Goal: Information Seeking & Learning: Learn about a topic

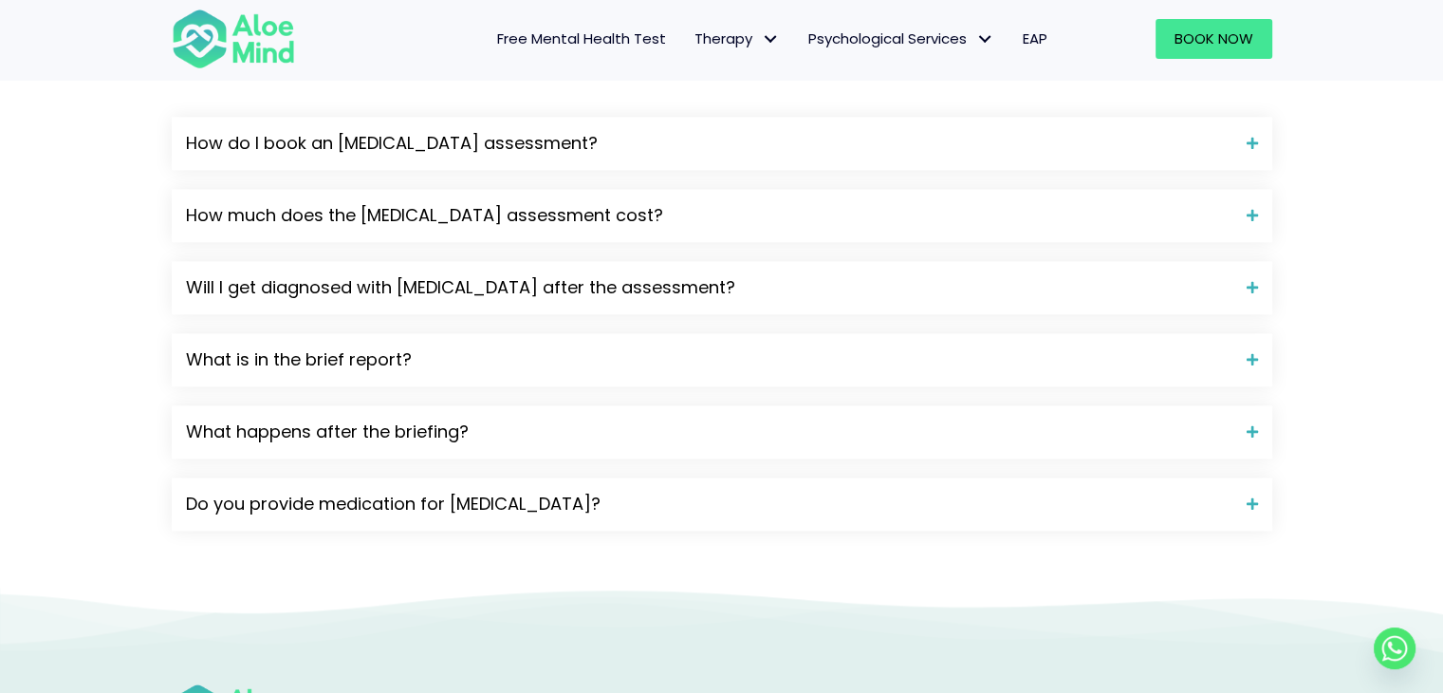
scroll to position [2141, 0]
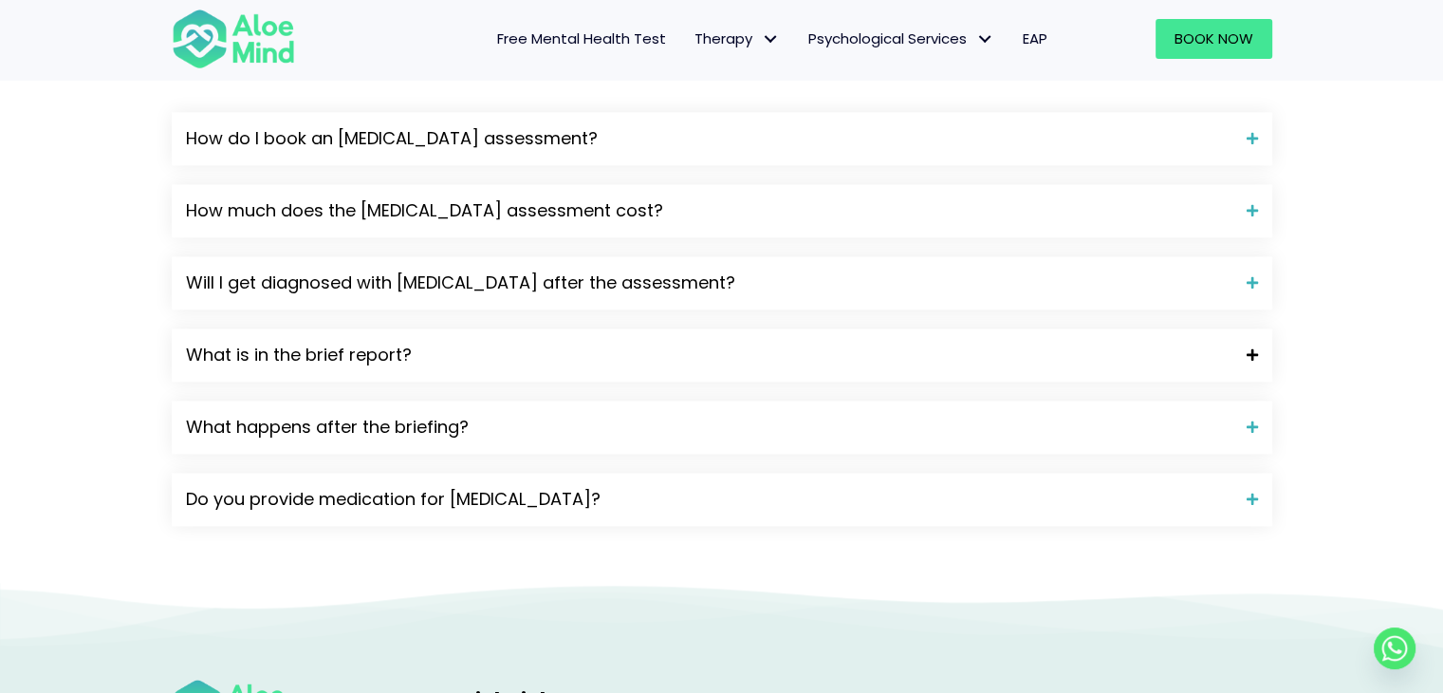
click at [1260, 328] on div "What is in the brief report?" at bounding box center [722, 354] width 1101 height 53
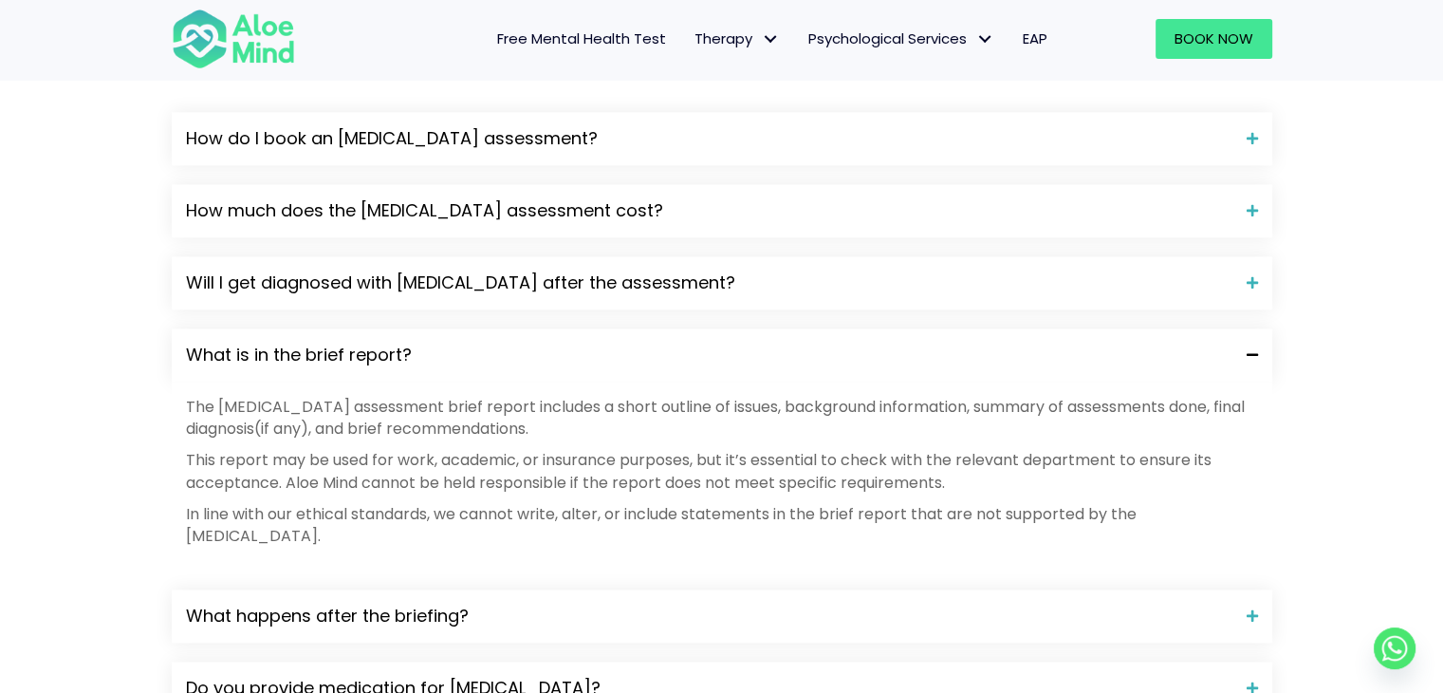
click at [1260, 328] on div "What is in the brief report?" at bounding box center [722, 354] width 1101 height 53
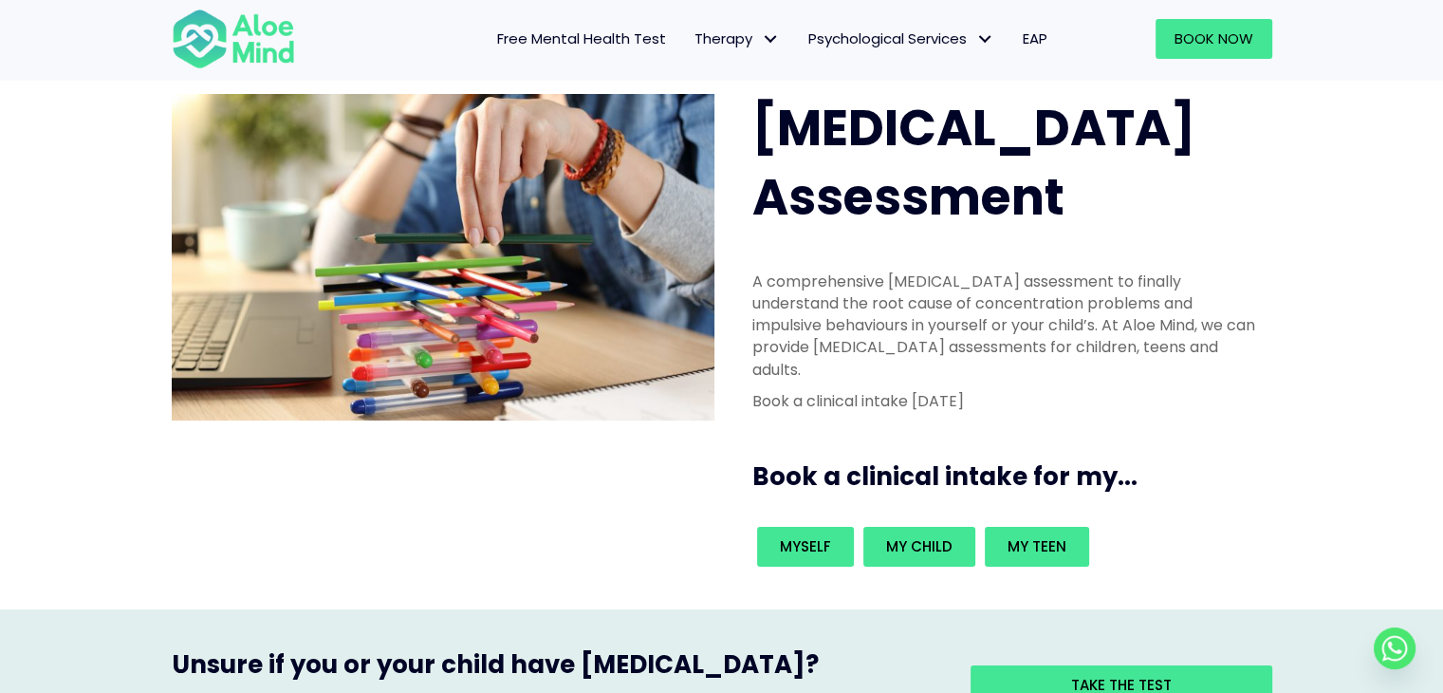
scroll to position [13, 0]
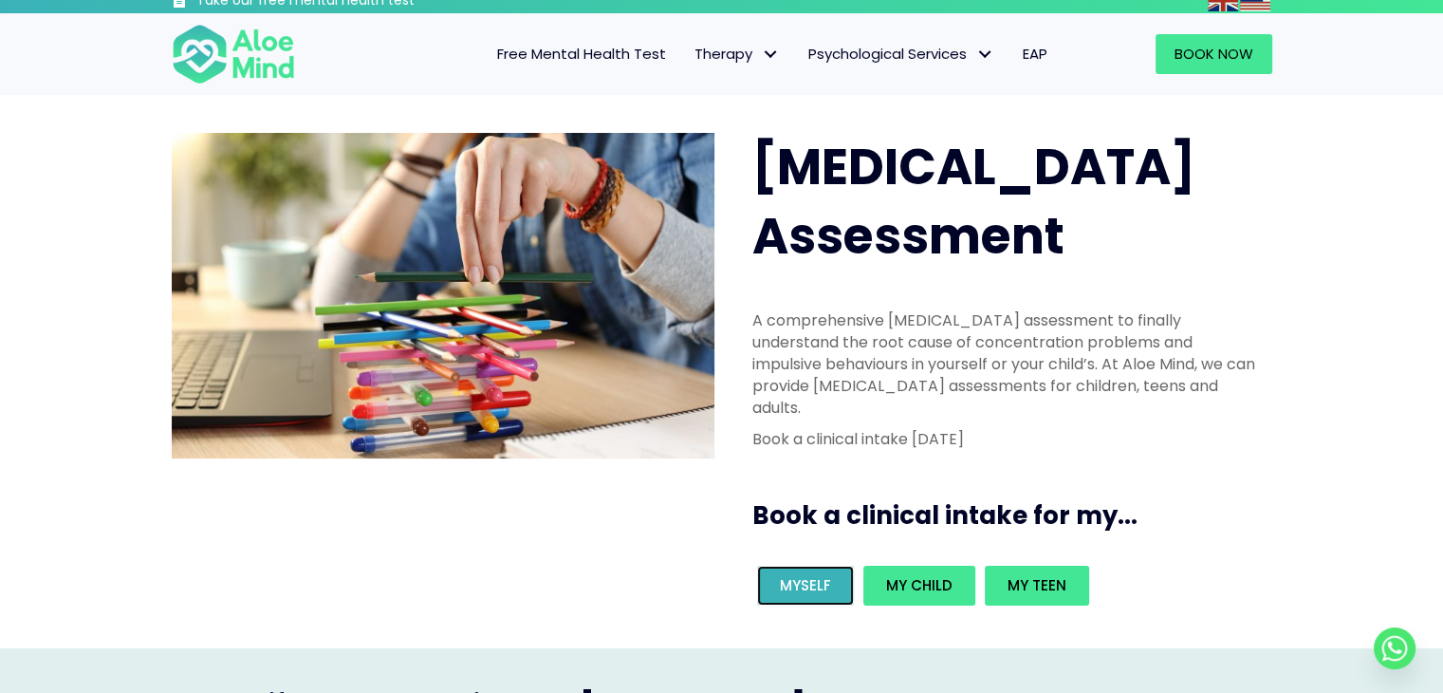
click at [808, 575] on span "Myself" at bounding box center [805, 585] width 51 height 20
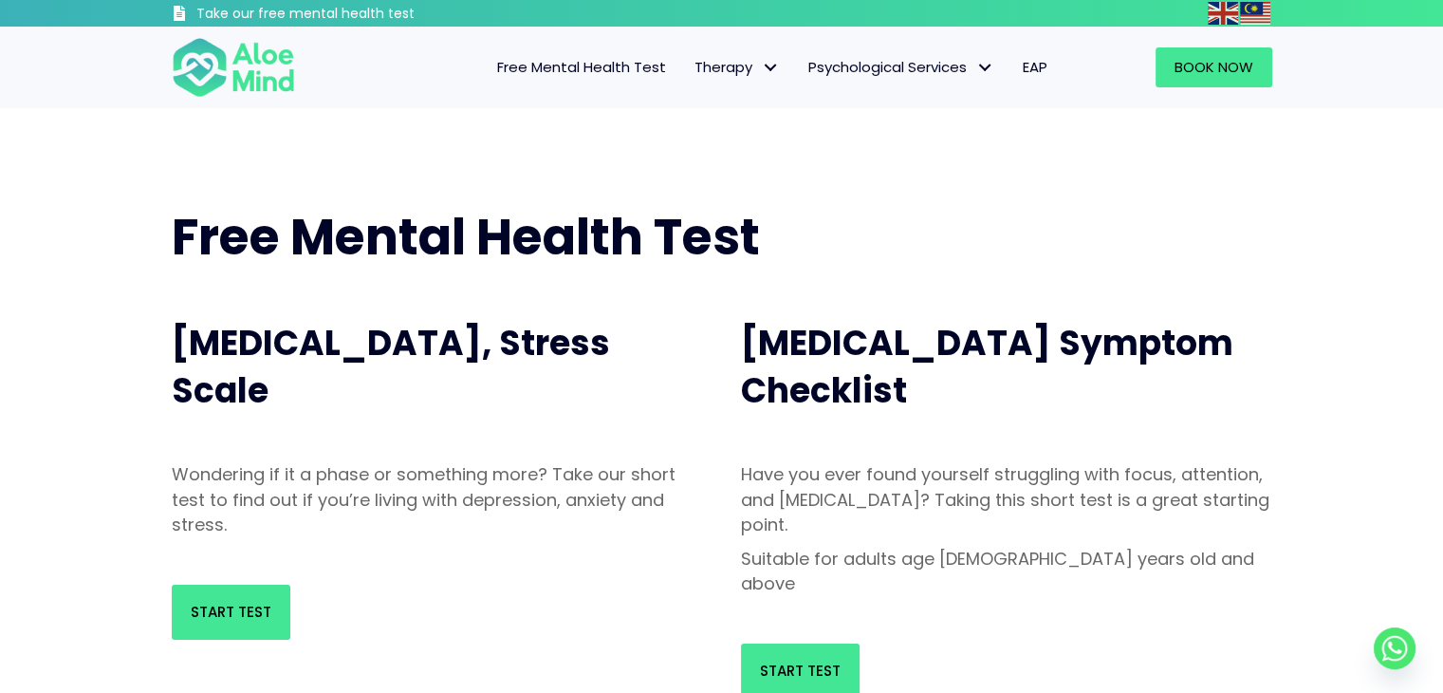
scroll to position [95, 0]
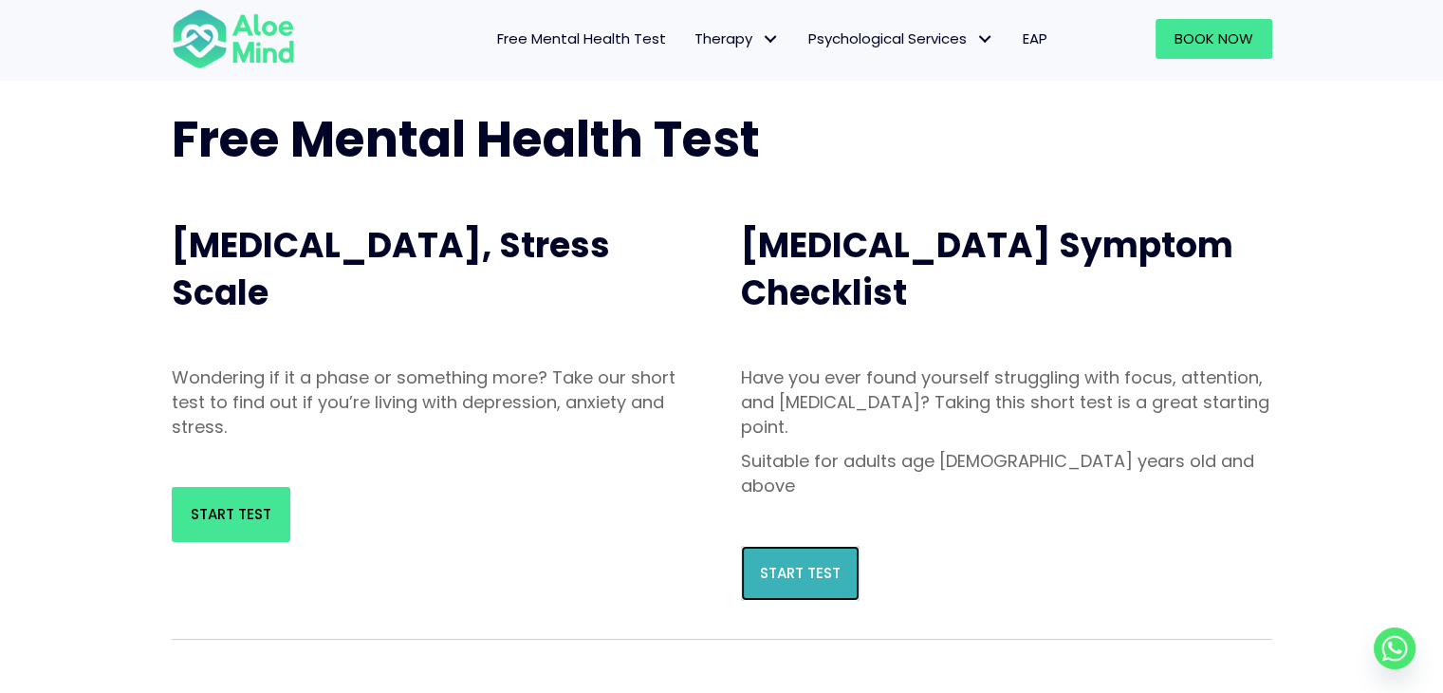
click at [821, 563] on span "Start Test" at bounding box center [800, 573] width 81 height 20
